Goal: Communication & Community: Answer question/provide support

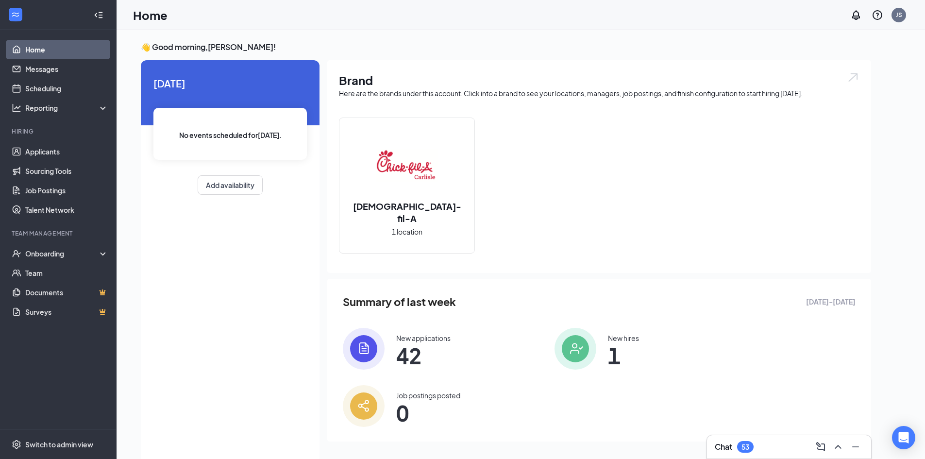
click at [406, 352] on span "42" at bounding box center [423, 355] width 54 height 17
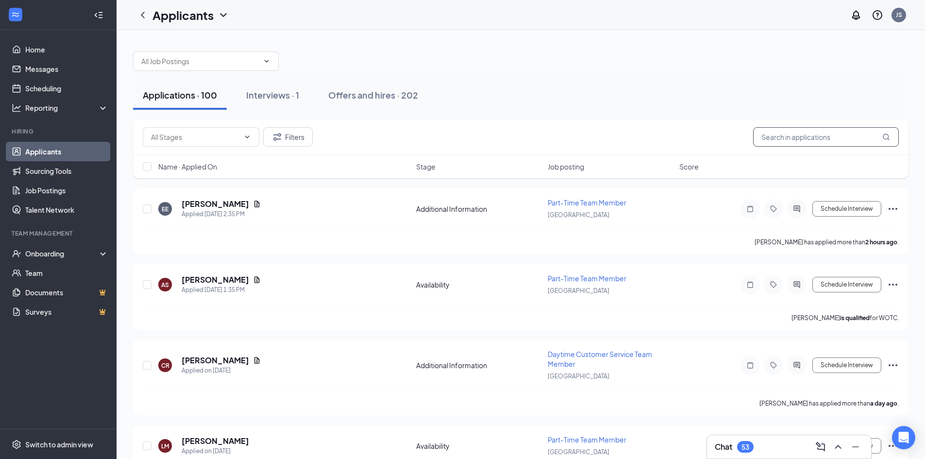
click at [775, 133] on input "text" at bounding box center [826, 136] width 146 height 19
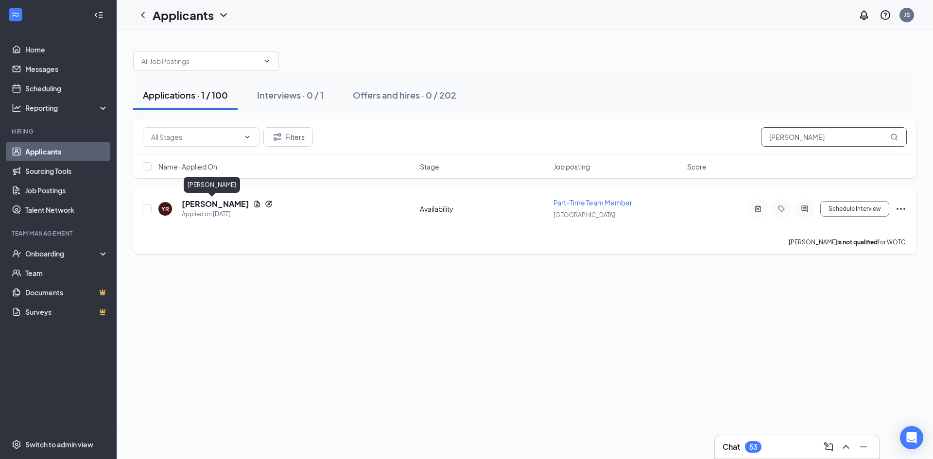
type input "[PERSON_NAME]"
click at [213, 202] on h5 "[PERSON_NAME]" at bounding box center [216, 204] width 68 height 11
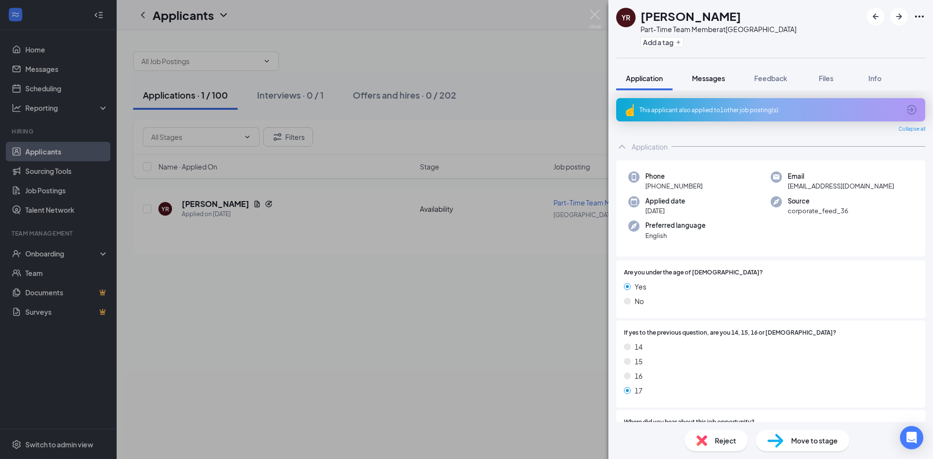
click at [711, 78] on span "Messages" at bounding box center [708, 78] width 33 height 9
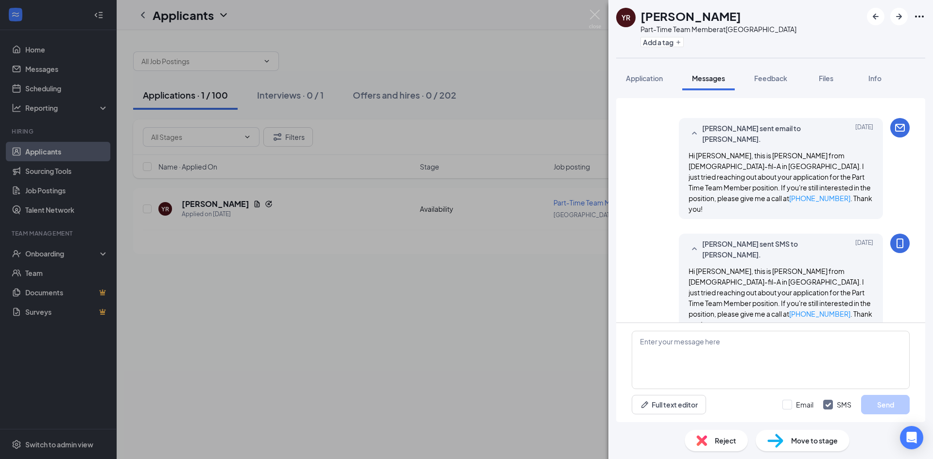
scroll to position [161, 0]
click at [650, 346] on textarea at bounding box center [770, 360] width 278 height 58
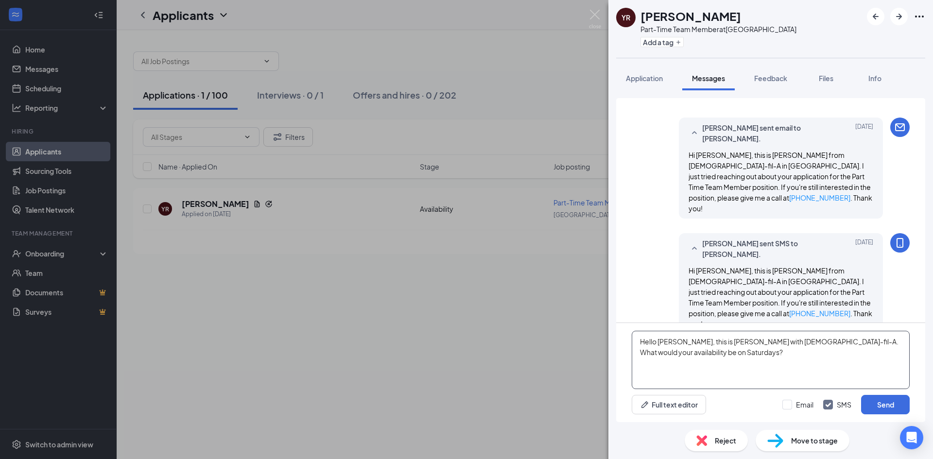
click at [676, 354] on textarea "Hello [PERSON_NAME], this is [PERSON_NAME] with [DEMOGRAPHIC_DATA]-fil-A. What …" at bounding box center [770, 360] width 278 height 58
type textarea "Hello [PERSON_NAME], this is [PERSON_NAME] with [DEMOGRAPHIC_DATA]-fil-A. What …"
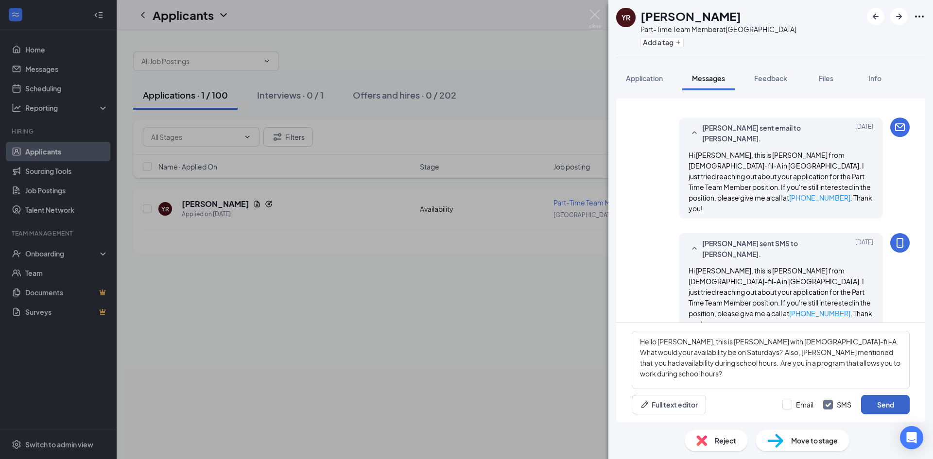
click at [888, 399] on button "Send" at bounding box center [885, 404] width 49 height 19
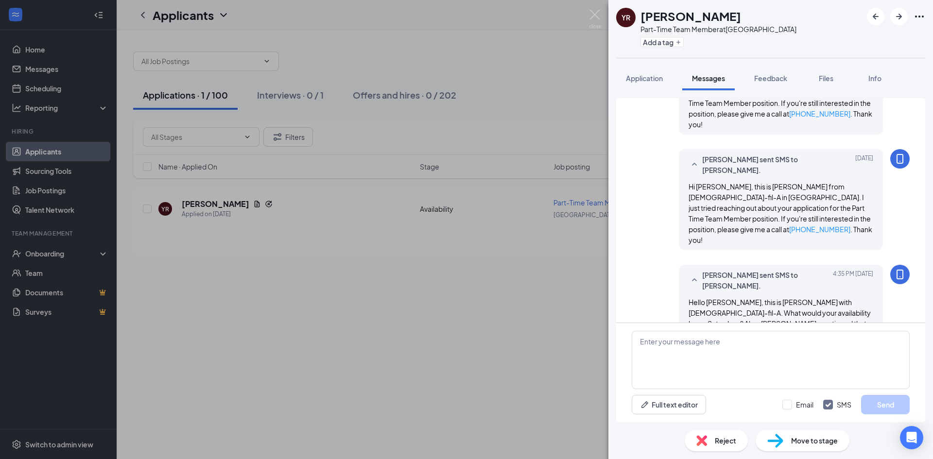
scroll to position [246, 0]
